Goal: Use online tool/utility: Utilize a website feature to perform a specific function

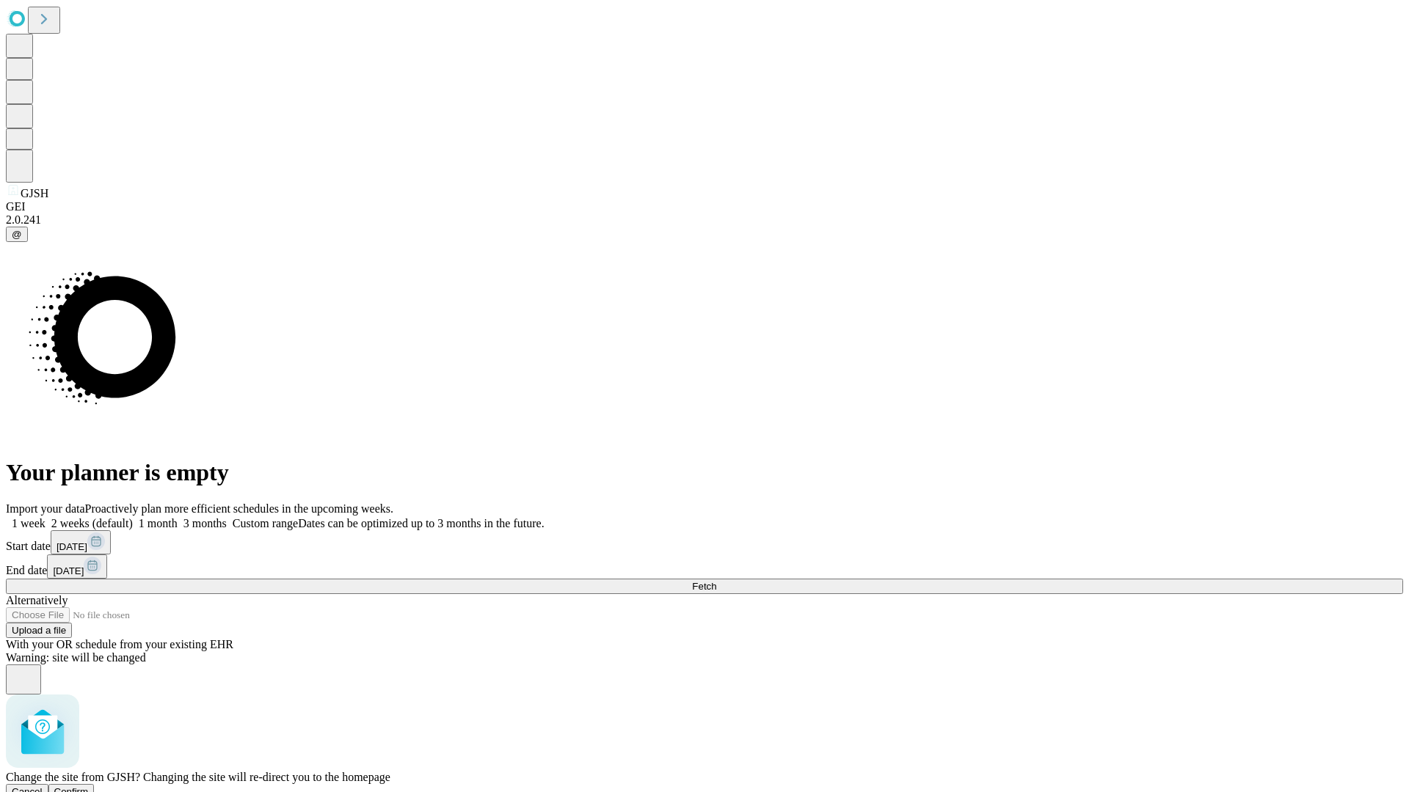
click at [89, 787] on span "Confirm" at bounding box center [71, 792] width 34 height 11
click at [133, 517] on label "2 weeks (default)" at bounding box center [88, 523] width 87 height 12
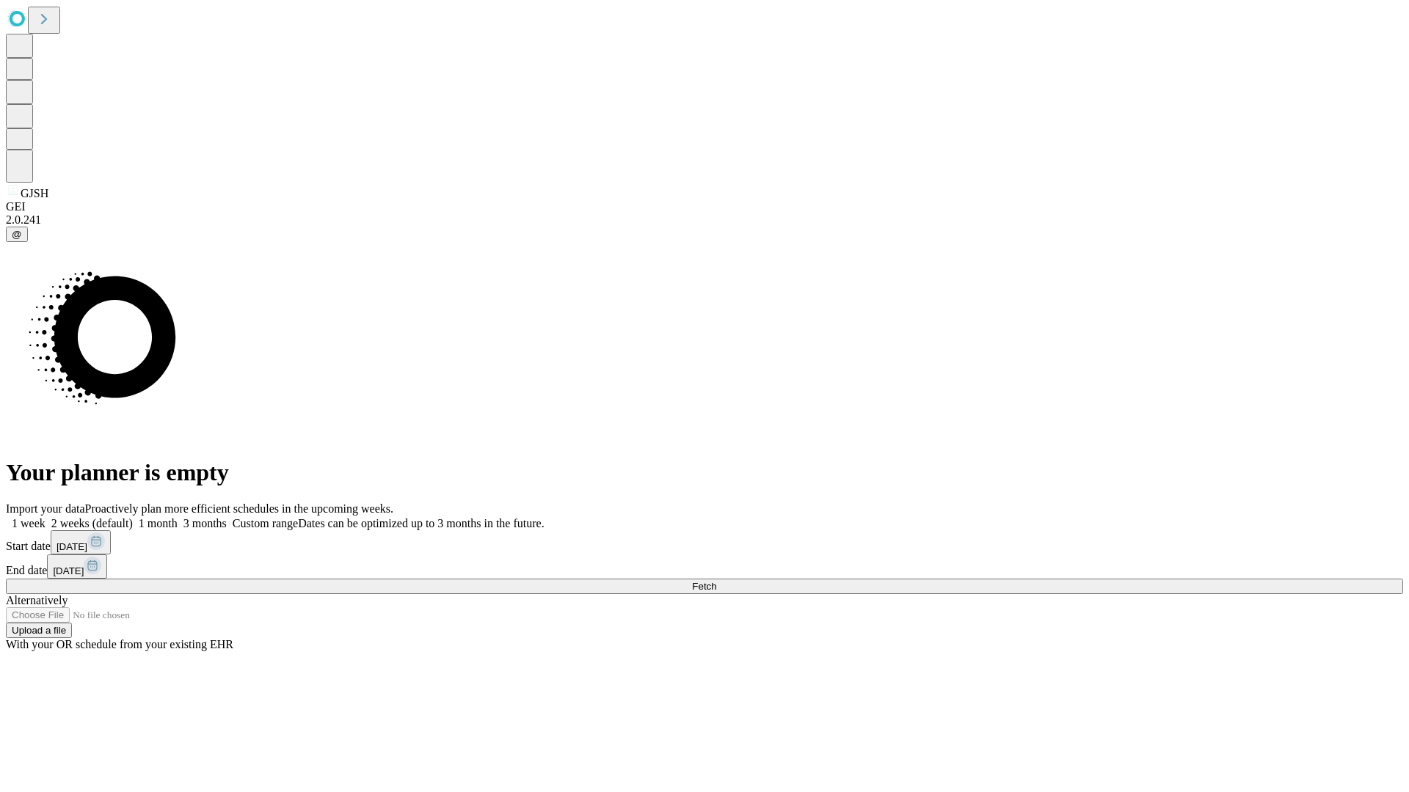
click at [716, 581] on span "Fetch" at bounding box center [704, 586] width 24 height 11
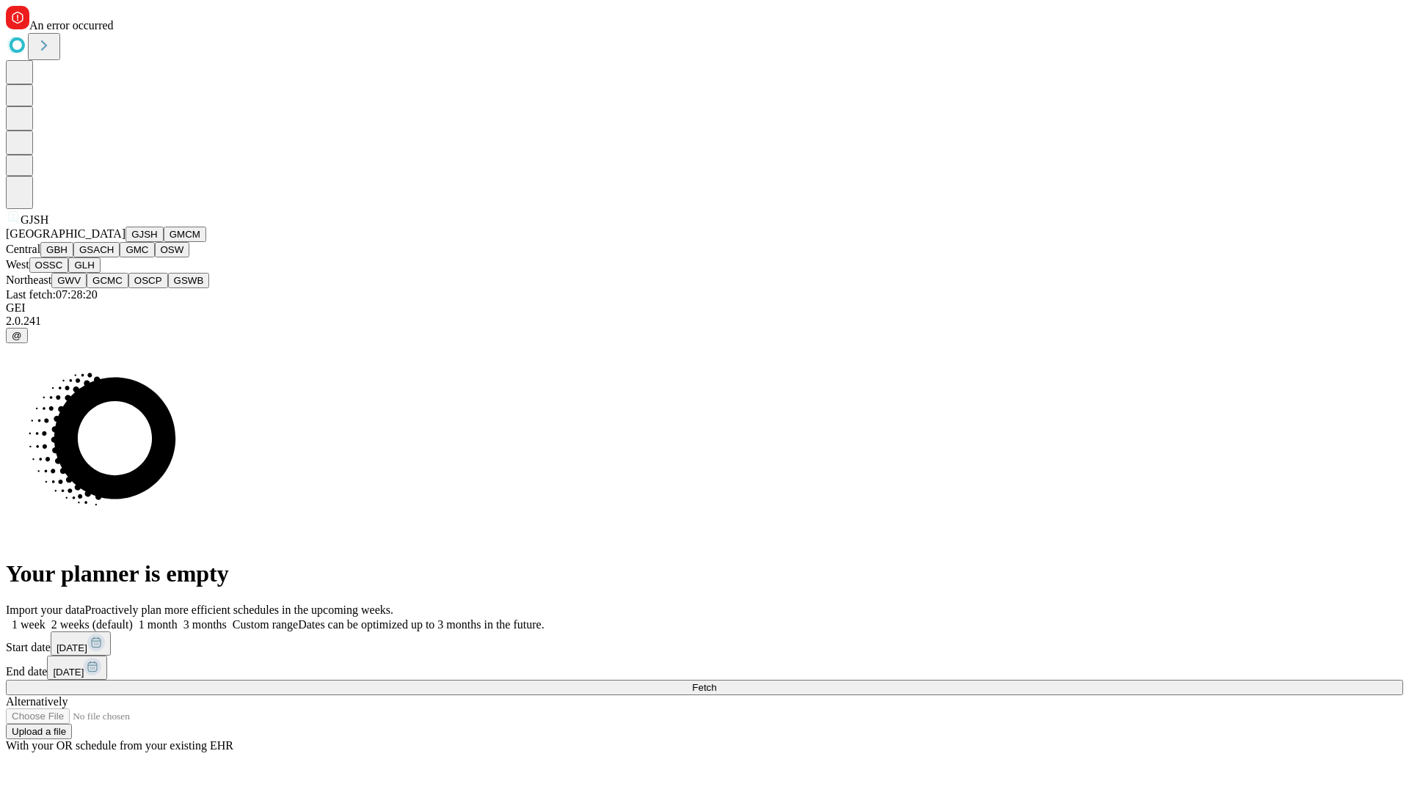
click at [164, 242] on button "GMCM" at bounding box center [185, 234] width 43 height 15
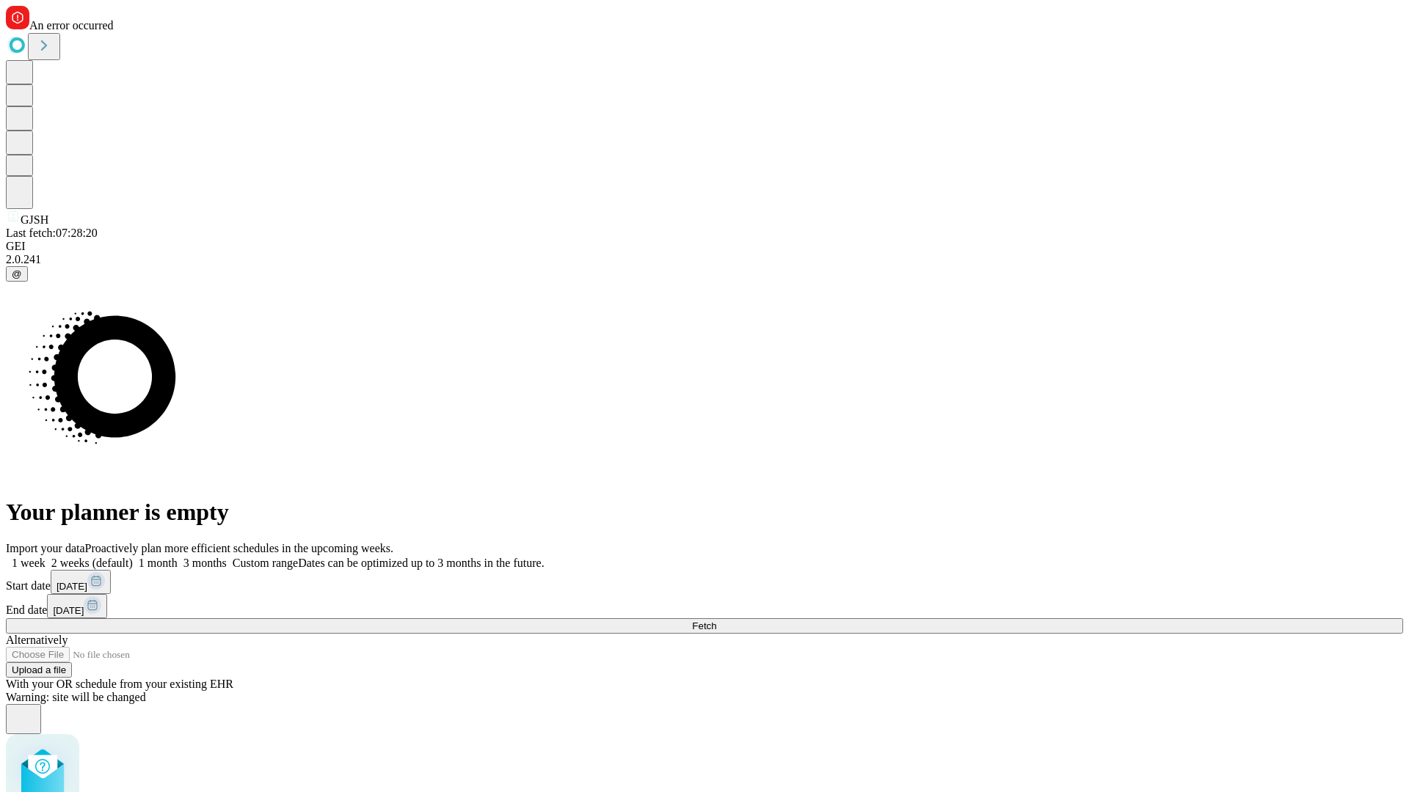
click at [133, 557] on label "2 weeks (default)" at bounding box center [88, 563] width 87 height 12
click at [716, 621] on span "Fetch" at bounding box center [704, 626] width 24 height 11
click at [133, 557] on label "2 weeks (default)" at bounding box center [88, 563] width 87 height 12
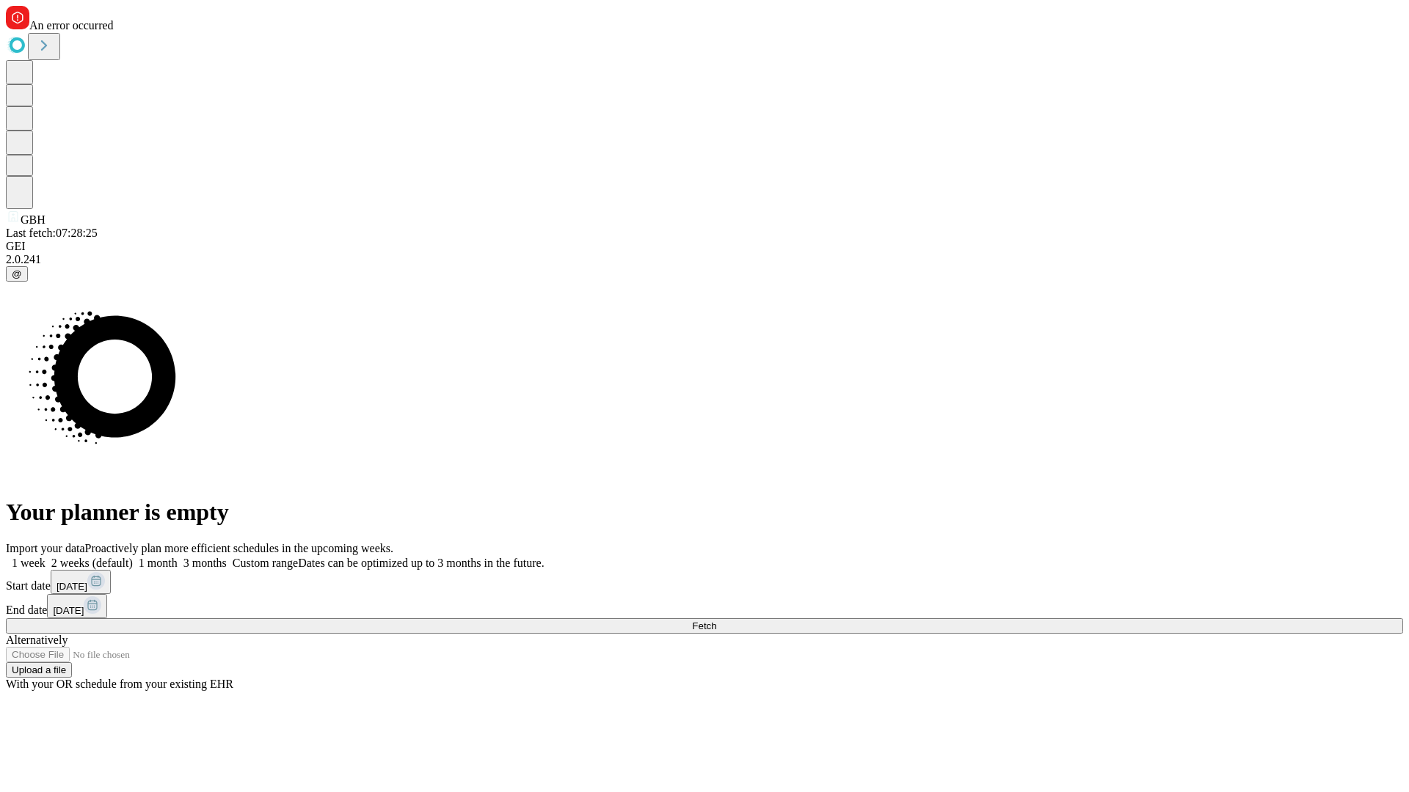
click at [716, 621] on span "Fetch" at bounding box center [704, 626] width 24 height 11
click at [133, 557] on label "2 weeks (default)" at bounding box center [88, 563] width 87 height 12
click at [716, 621] on span "Fetch" at bounding box center [704, 626] width 24 height 11
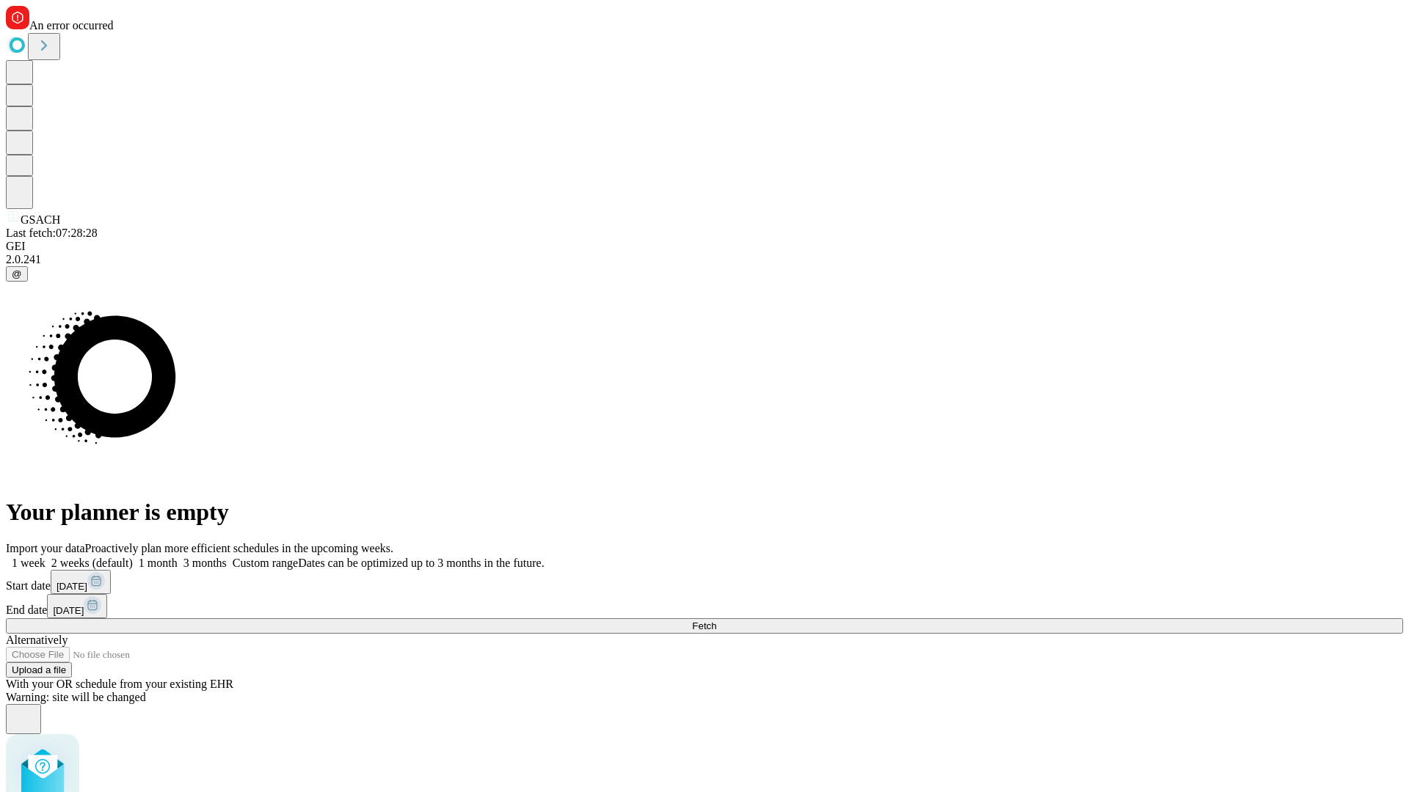
click at [133, 557] on label "2 weeks (default)" at bounding box center [88, 563] width 87 height 12
click at [716, 621] on span "Fetch" at bounding box center [704, 626] width 24 height 11
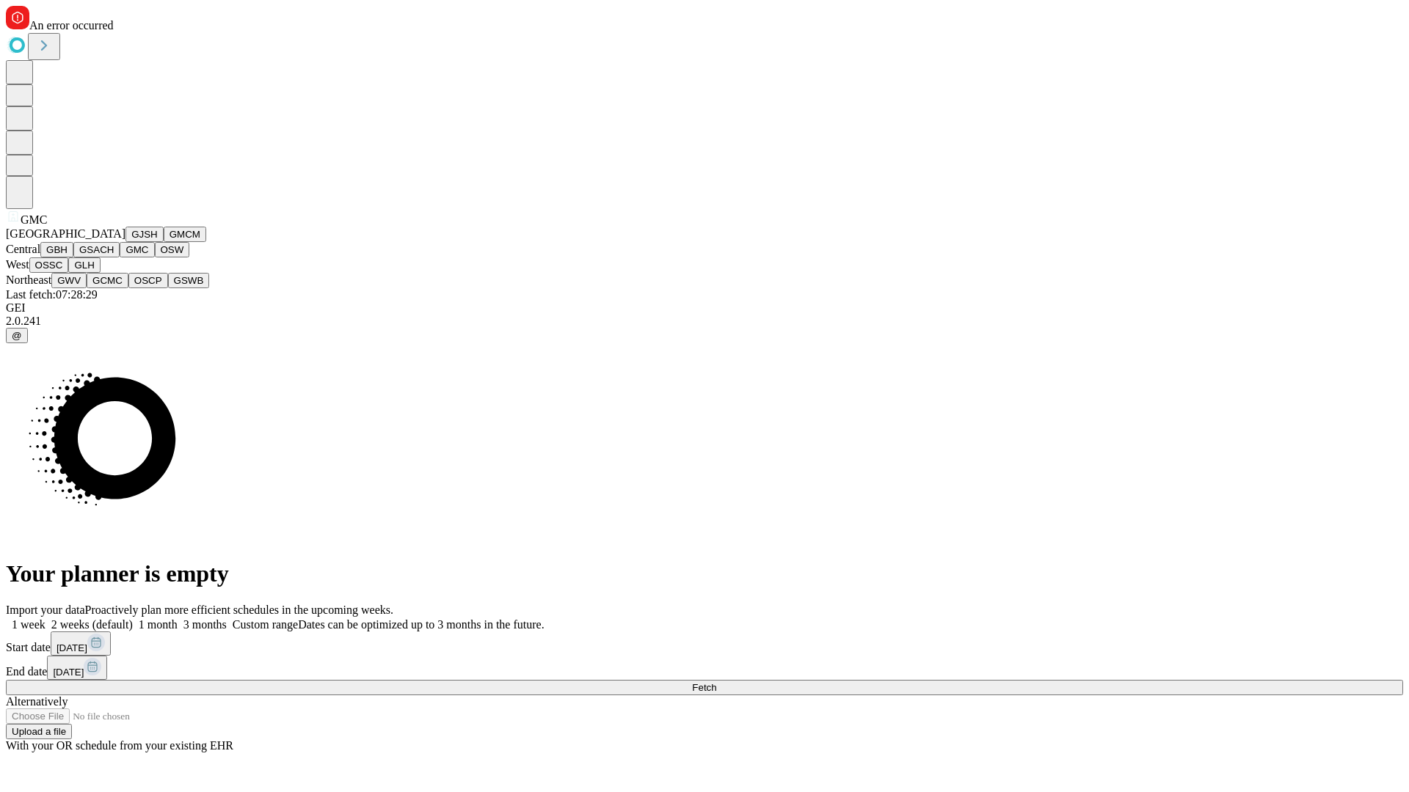
click at [155, 258] on button "OSW" at bounding box center [172, 249] width 35 height 15
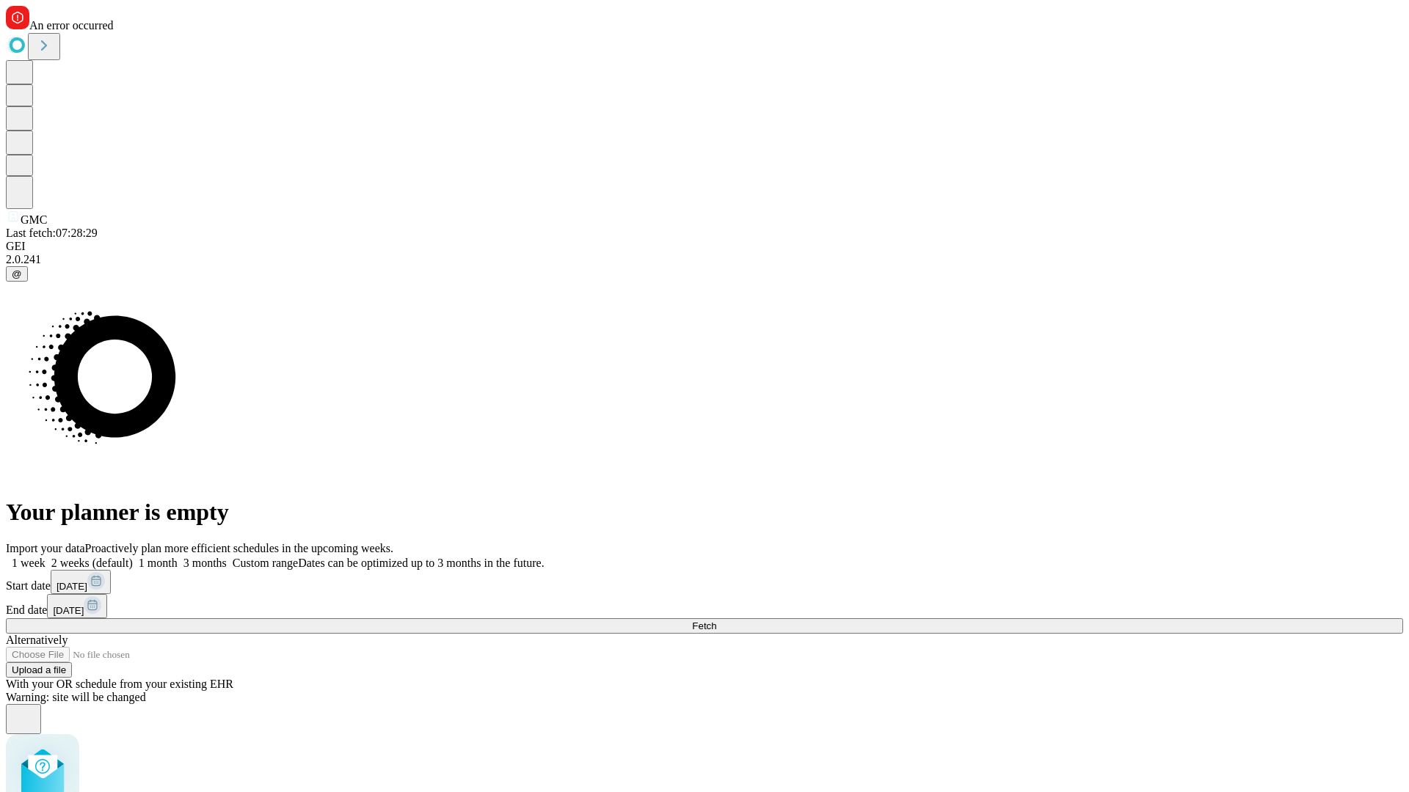
click at [133, 557] on label "2 weeks (default)" at bounding box center [88, 563] width 87 height 12
click at [716, 621] on span "Fetch" at bounding box center [704, 626] width 24 height 11
click at [133, 557] on label "2 weeks (default)" at bounding box center [88, 563] width 87 height 12
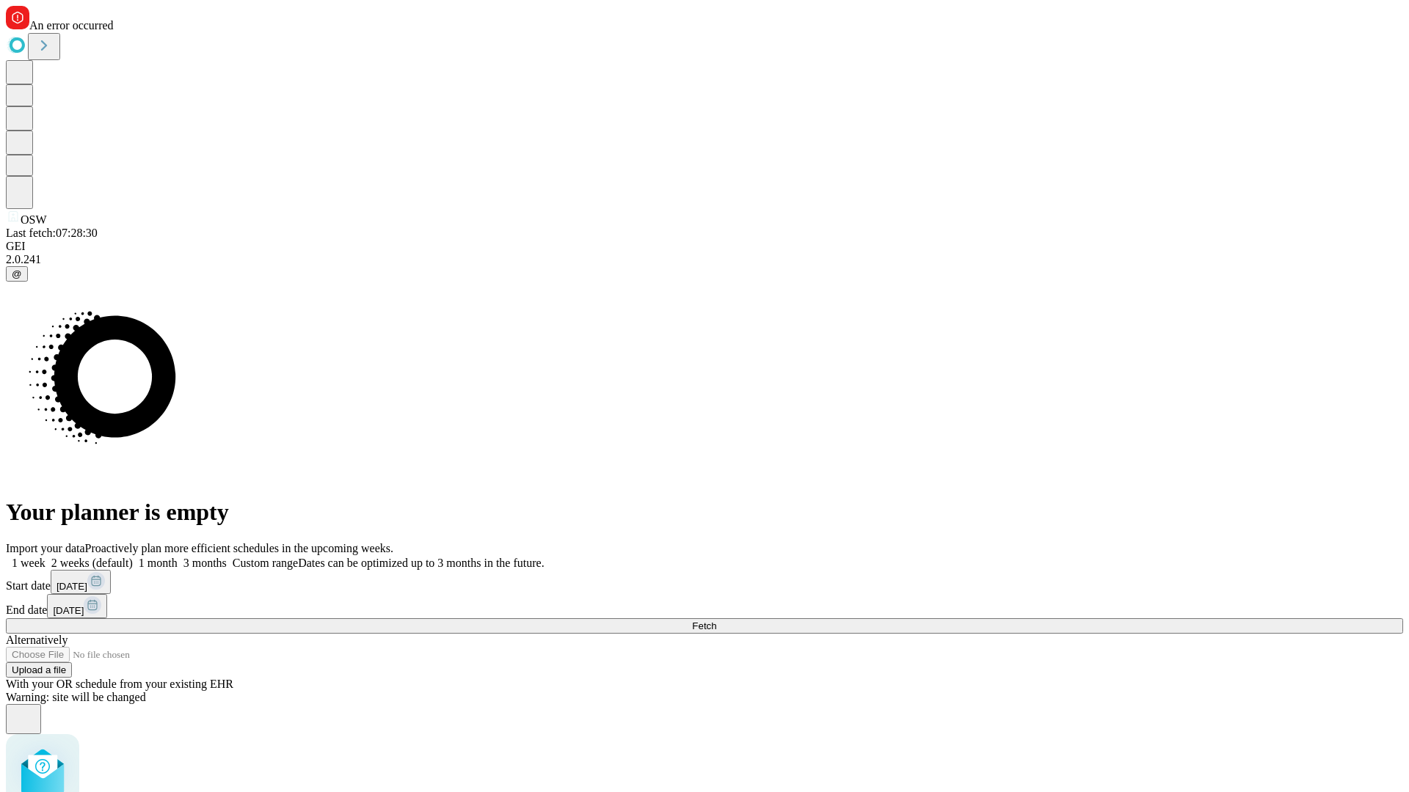
click at [716, 621] on span "Fetch" at bounding box center [704, 626] width 24 height 11
click at [133, 557] on label "2 weeks (default)" at bounding box center [88, 563] width 87 height 12
click at [716, 621] on span "Fetch" at bounding box center [704, 626] width 24 height 11
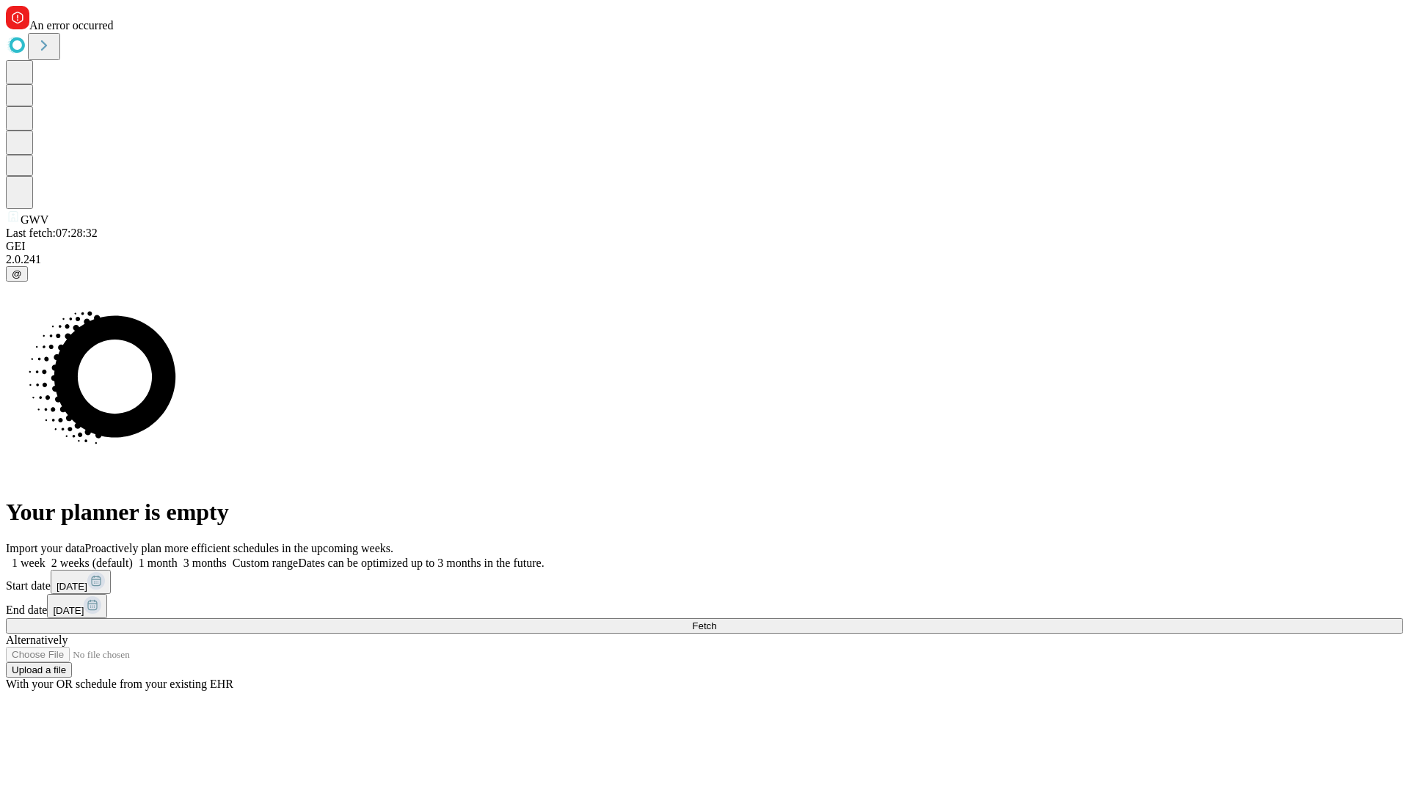
click at [133, 557] on label "2 weeks (default)" at bounding box center [88, 563] width 87 height 12
click at [716, 621] on span "Fetch" at bounding box center [704, 626] width 24 height 11
click at [133, 557] on label "2 weeks (default)" at bounding box center [88, 563] width 87 height 12
click at [716, 621] on span "Fetch" at bounding box center [704, 626] width 24 height 11
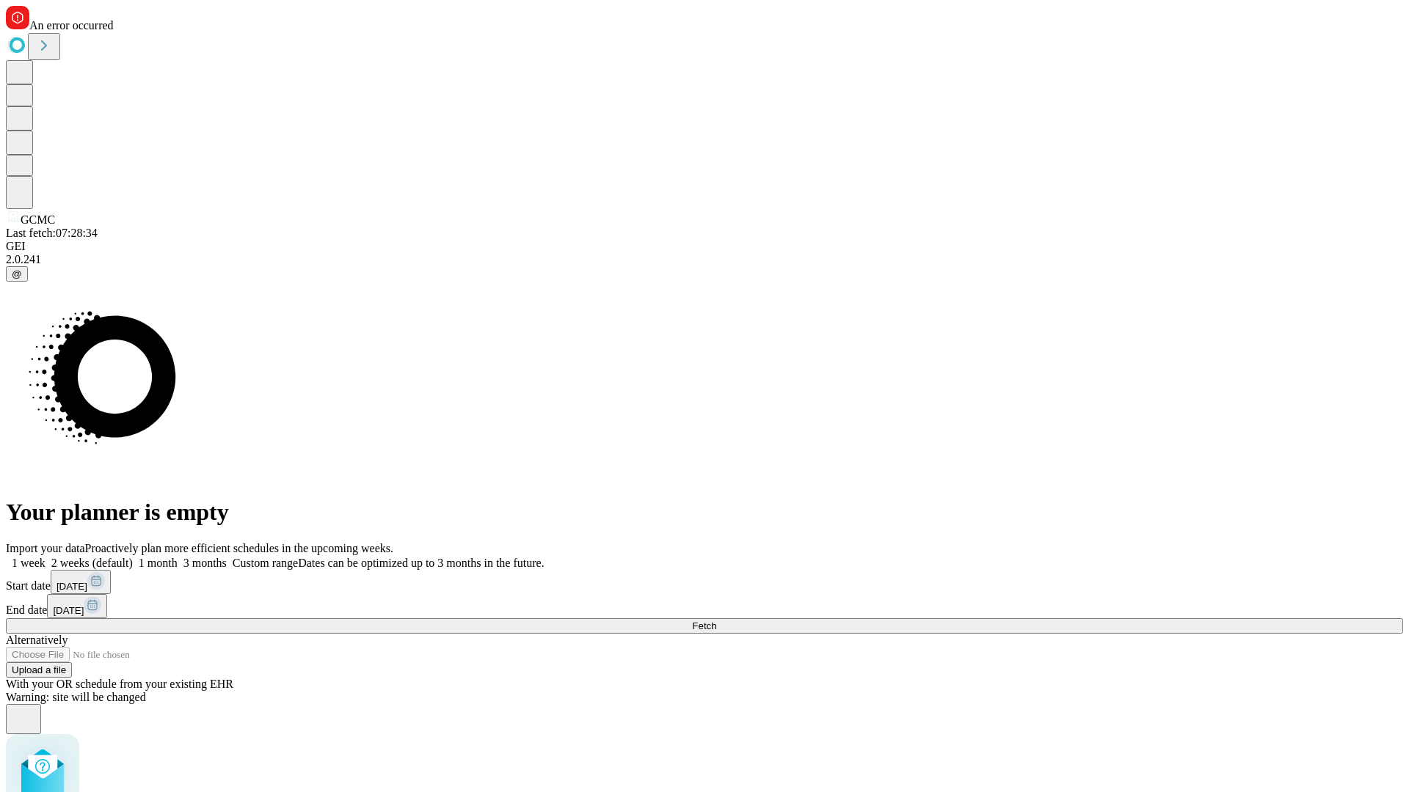
click at [133, 557] on label "2 weeks (default)" at bounding box center [88, 563] width 87 height 12
click at [716, 621] on span "Fetch" at bounding box center [704, 626] width 24 height 11
click at [133, 557] on label "2 weeks (default)" at bounding box center [88, 563] width 87 height 12
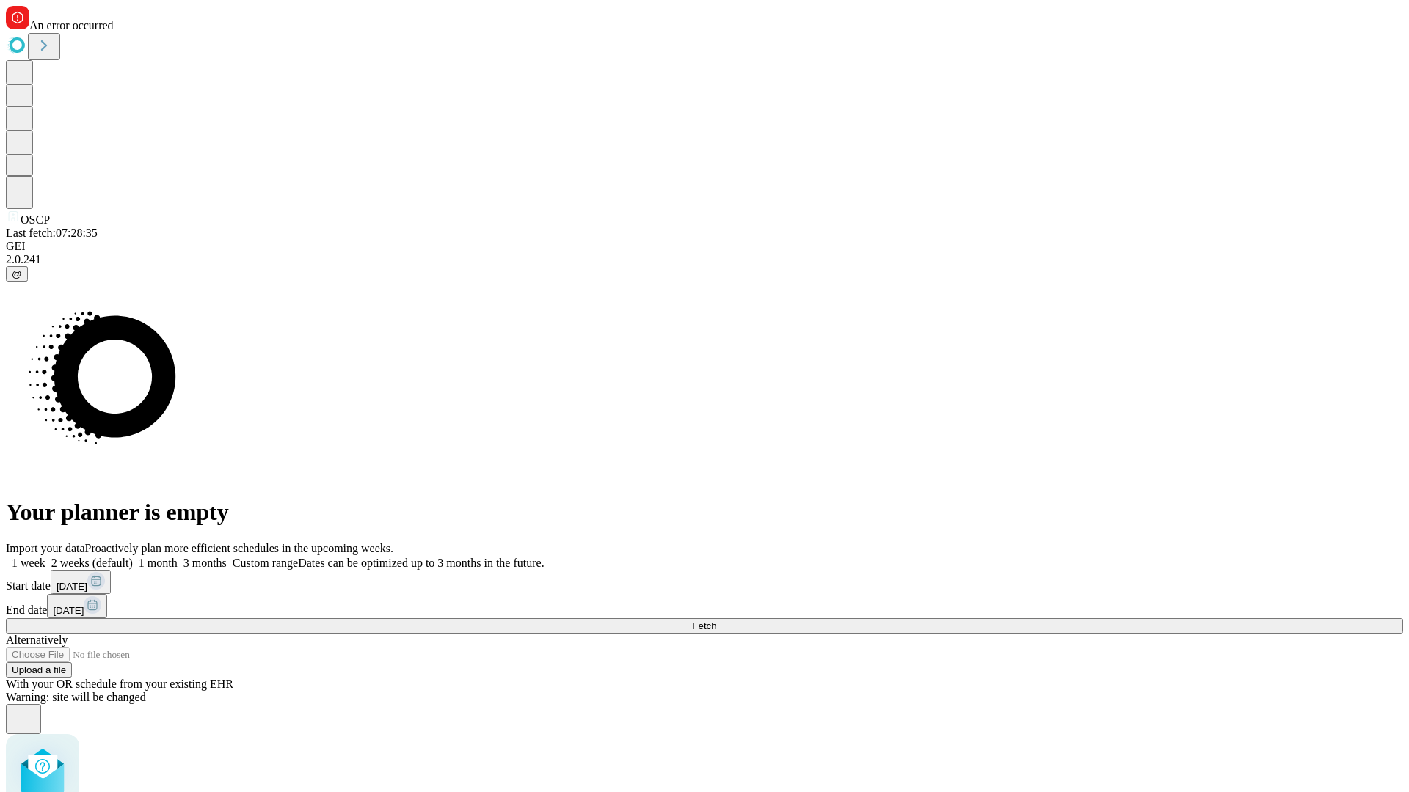
click at [716, 621] on span "Fetch" at bounding box center [704, 626] width 24 height 11
